Goal: Transaction & Acquisition: Purchase product/service

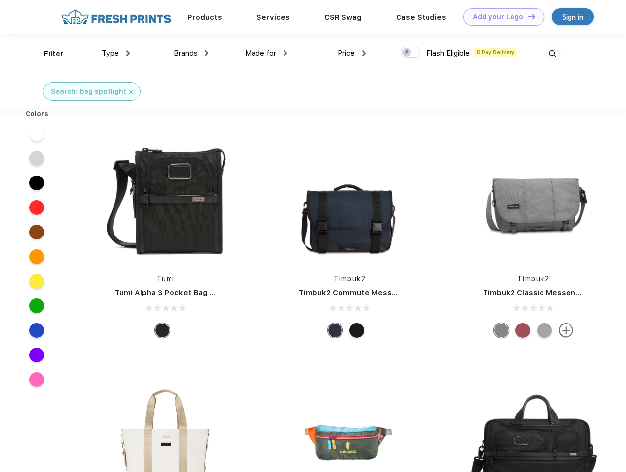
click at [500, 17] on link "Add your Logo Design Tool" at bounding box center [503, 16] width 81 height 17
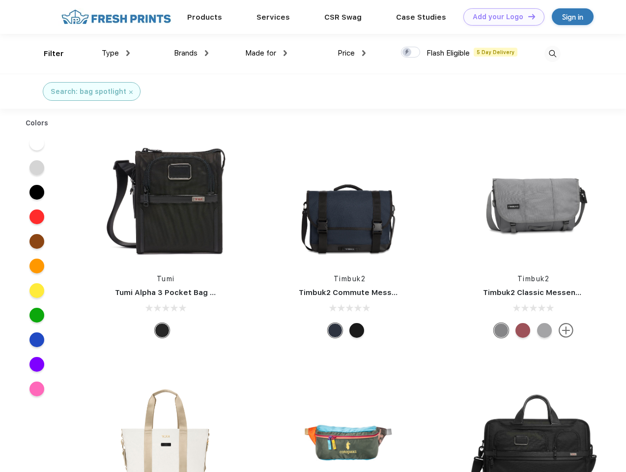
click at [0, 0] on div "Design Tool" at bounding box center [0, 0] width 0 height 0
click at [527, 16] on link "Add your Logo Design Tool" at bounding box center [503, 16] width 81 height 17
click at [47, 54] on div "Filter" at bounding box center [54, 53] width 20 height 11
click at [116, 53] on span "Type" at bounding box center [110, 53] width 17 height 9
click at [191, 53] on span "Brands" at bounding box center [186, 53] width 24 height 9
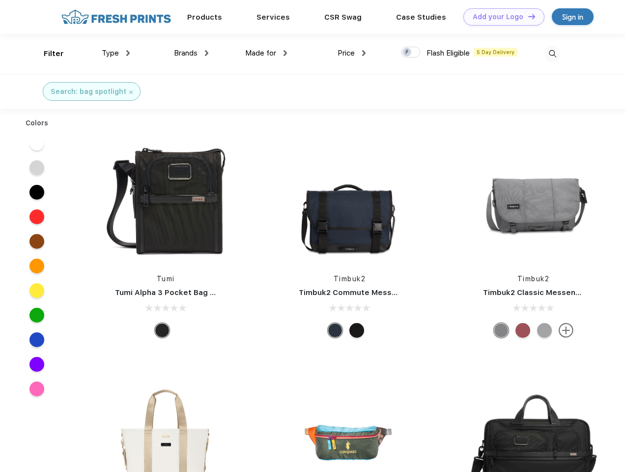
click at [266, 53] on span "Made for" at bounding box center [260, 53] width 31 height 9
click at [352, 53] on span "Price" at bounding box center [345, 53] width 17 height 9
click at [411, 53] on div at bounding box center [410, 52] width 19 height 11
click at [407, 53] on input "checkbox" at bounding box center [404, 49] width 6 height 6
click at [552, 54] on img at bounding box center [552, 54] width 16 height 16
